Goal: Transaction & Acquisition: Purchase product/service

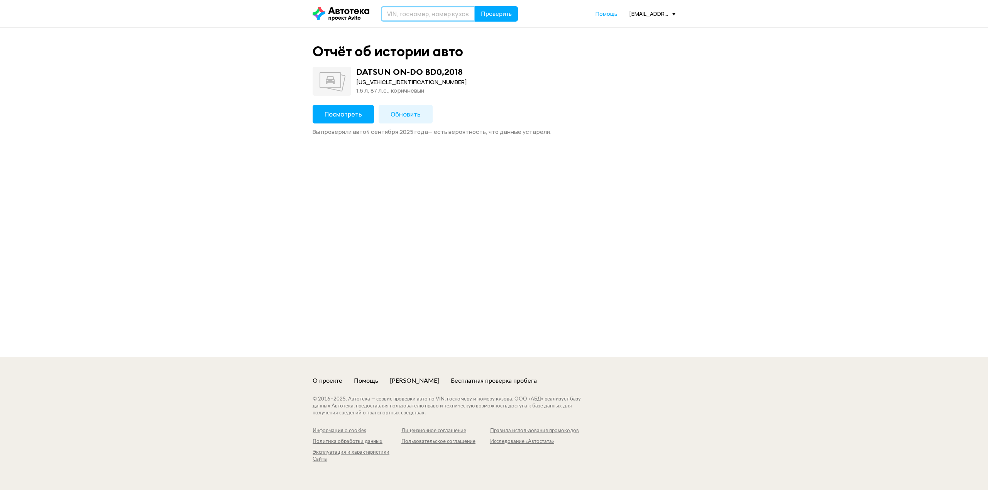
click at [450, 17] on input "text" at bounding box center [428, 13] width 94 height 15
paste input "[US_VEHICLE_IDENTIFICATION_NUMBER]"
type input "[US_VEHICLE_IDENTIFICATION_NUMBER]"
click at [507, 8] on button "Проверить" at bounding box center [496, 13] width 43 height 15
click at [339, 116] on span "Посмотреть" at bounding box center [343, 114] width 37 height 8
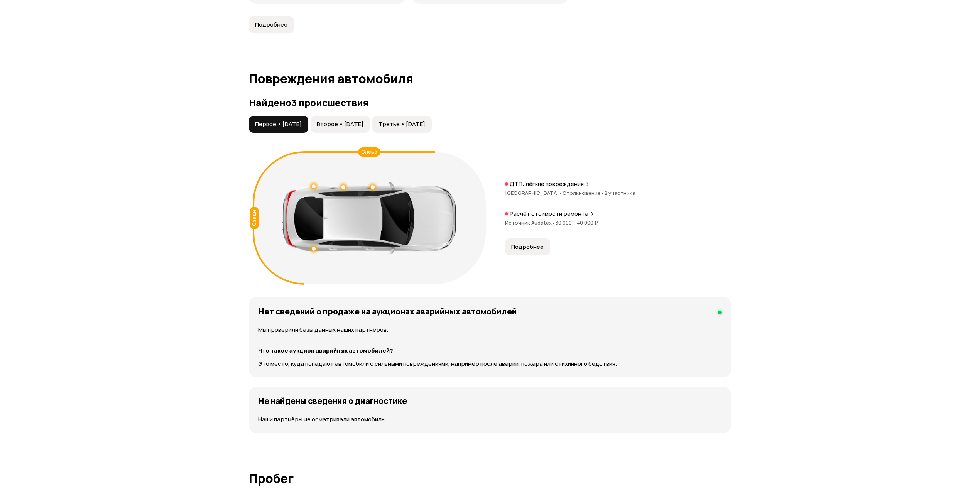
scroll to position [720, 0]
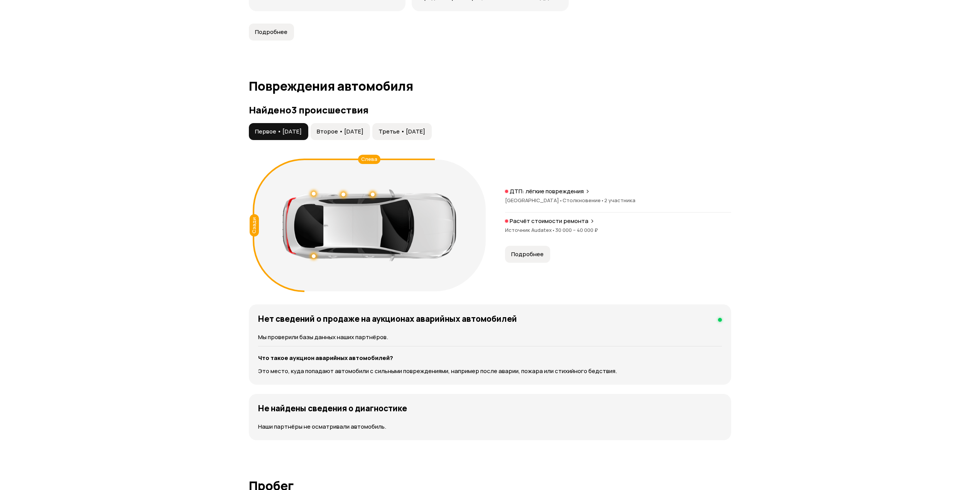
click at [364, 128] on span "Второе • [DATE]" at bounding box center [340, 132] width 47 height 8
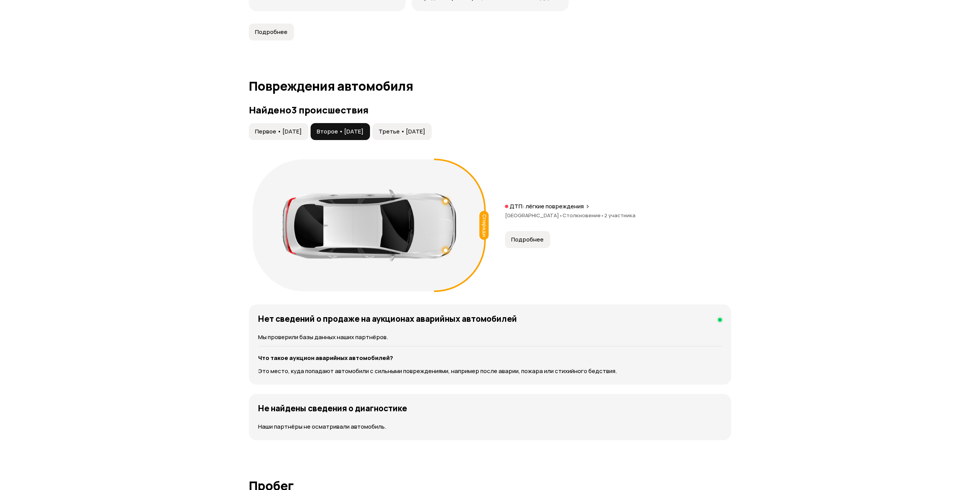
click at [425, 128] on span "Третье • [DATE]" at bounding box center [402, 132] width 47 height 8
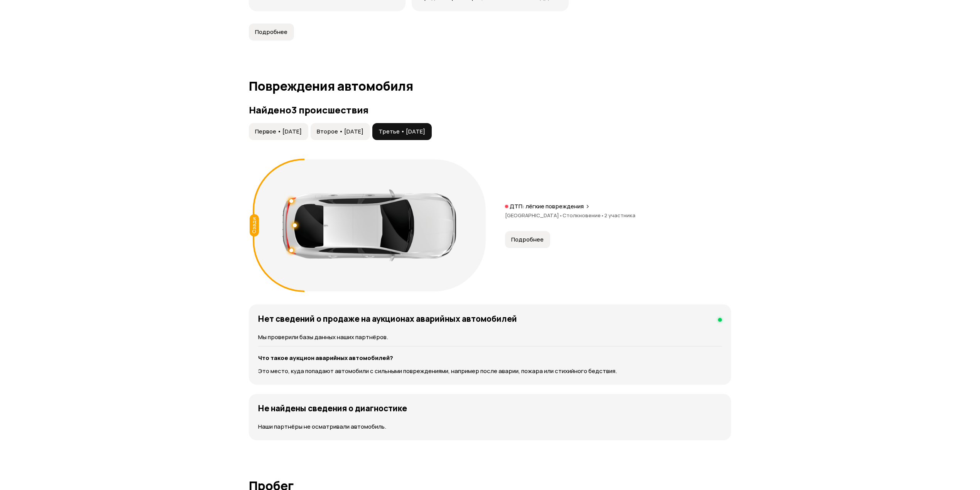
click at [298, 128] on span "Первое • [DATE]" at bounding box center [278, 132] width 47 height 8
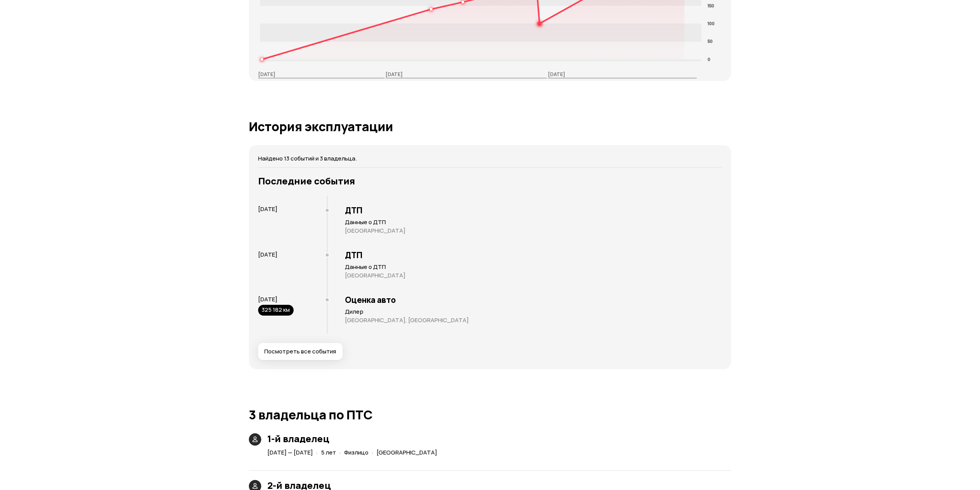
scroll to position [0, 0]
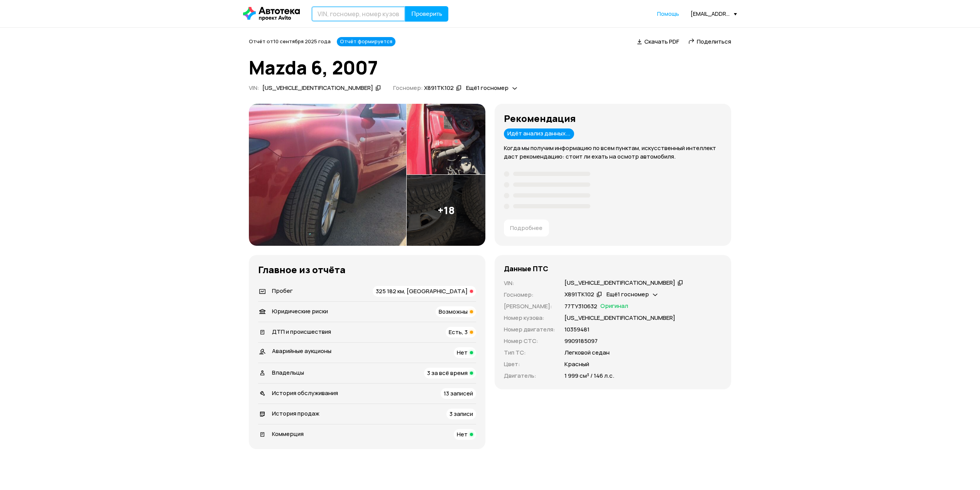
click at [365, 18] on input "text" at bounding box center [358, 13] width 94 height 15
paste input "[VEHICLE_IDENTIFICATION_NUMBER]"
type input "[VEHICLE_IDENTIFICATION_NUMBER]"
click at [427, 19] on button "Проверить" at bounding box center [426, 13] width 43 height 15
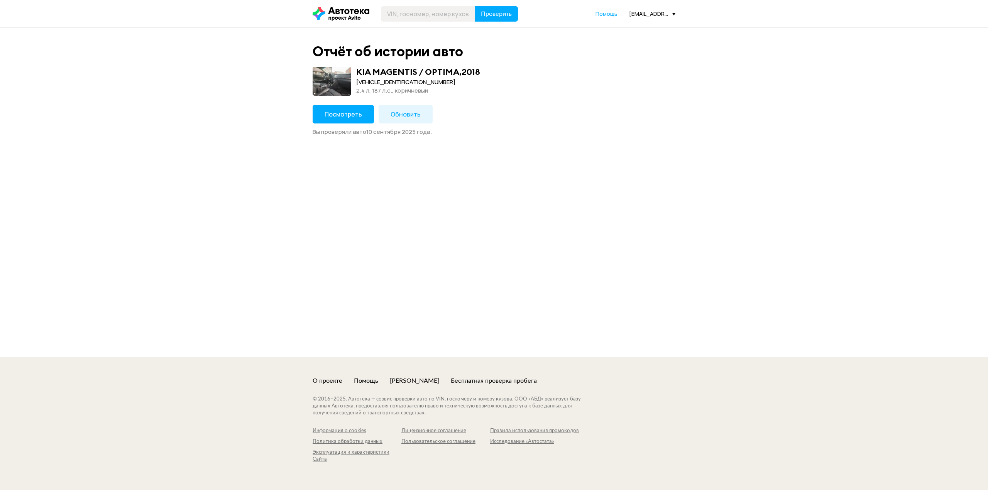
click at [349, 106] on button "Посмотреть" at bounding box center [343, 114] width 61 height 19
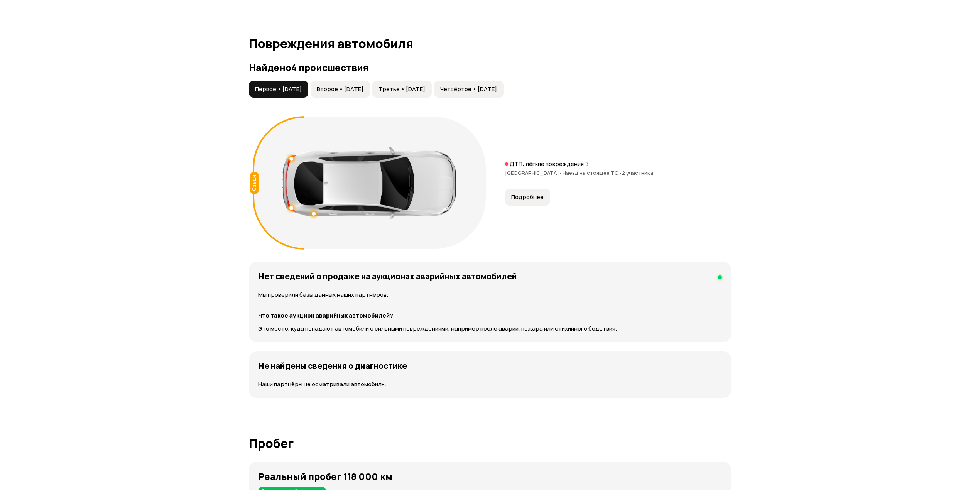
scroll to position [720, 0]
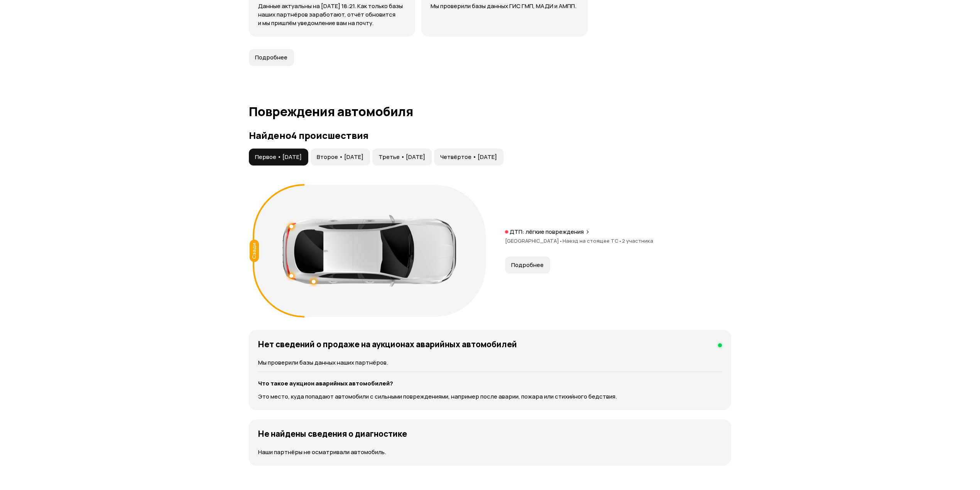
click at [357, 156] on span "Второе • [DATE]" at bounding box center [340, 157] width 47 height 8
click at [415, 155] on span "Третье • [DATE]" at bounding box center [402, 157] width 47 height 8
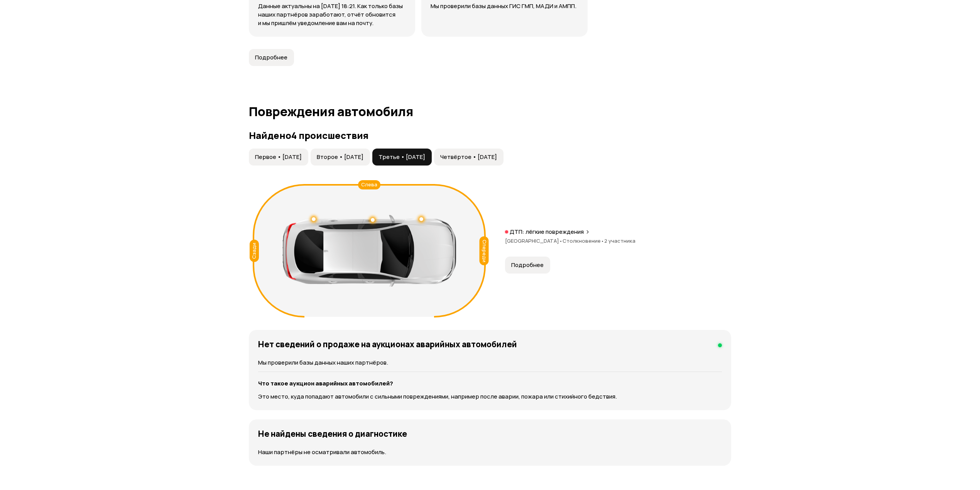
click at [497, 156] on span "Четвёртое • [DATE]" at bounding box center [468, 157] width 57 height 8
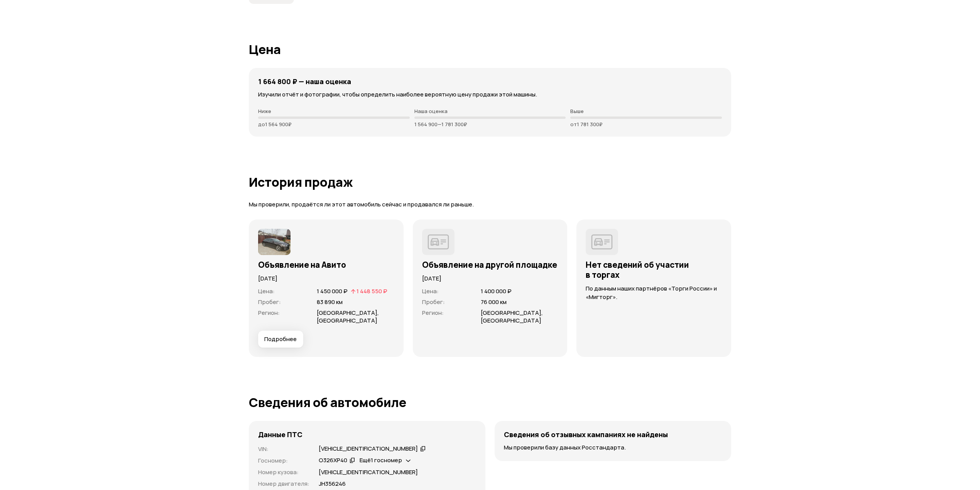
scroll to position [2264, 0]
